Goal: Navigation & Orientation: Find specific page/section

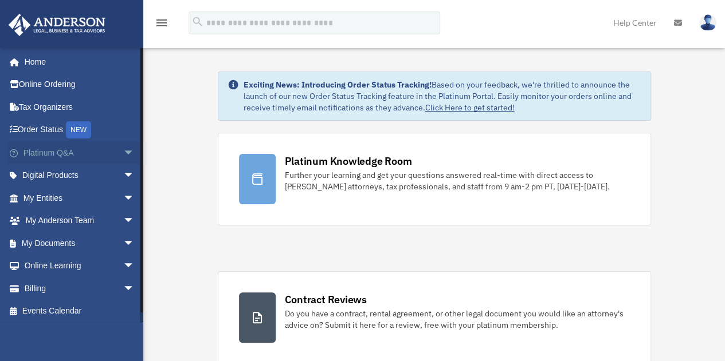
click at [123, 148] on span "arrow_drop_down" at bounding box center [134, 152] width 23 height 23
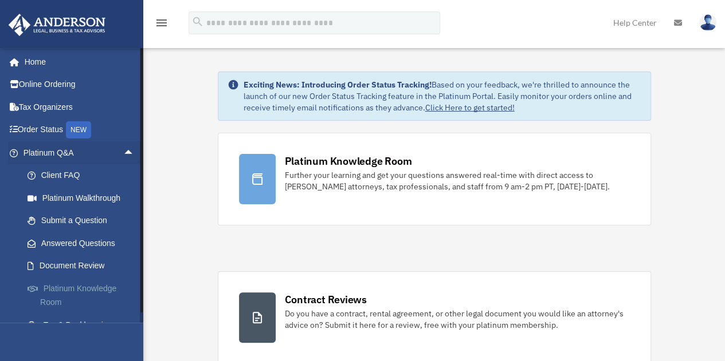
click at [81, 286] on link "Platinum Knowledge Room" at bounding box center [84, 295] width 136 height 37
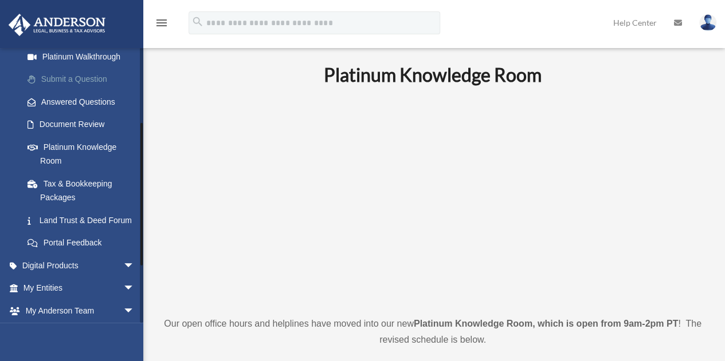
scroll to position [141, 0]
click at [75, 142] on link "Platinum Knowledge Room" at bounding box center [84, 154] width 136 height 37
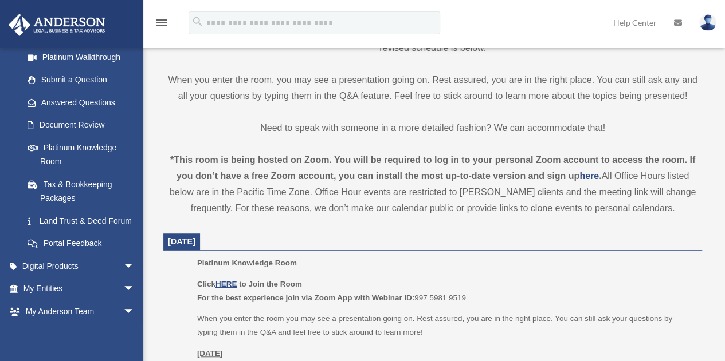
scroll to position [298, 0]
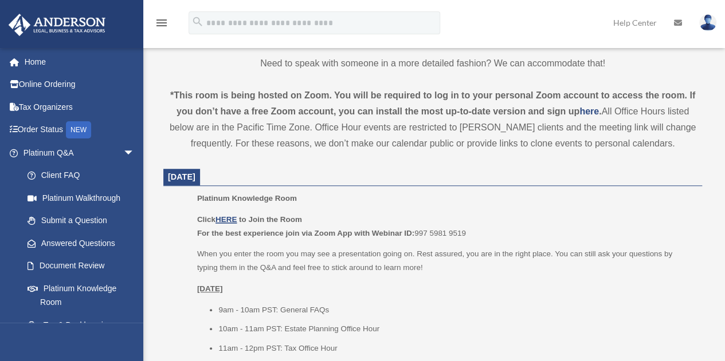
scroll to position [357, 0]
click at [230, 221] on u "HERE" at bounding box center [225, 219] width 21 height 9
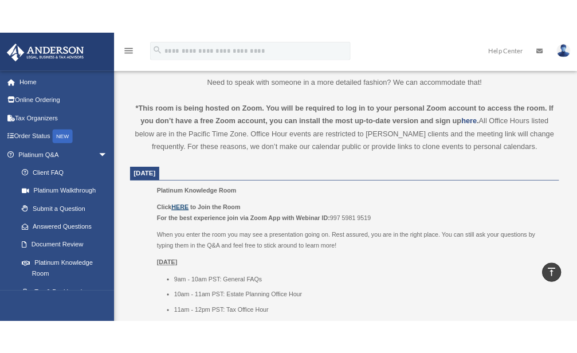
scroll to position [352, 0]
